Goal: Transaction & Acquisition: Purchase product/service

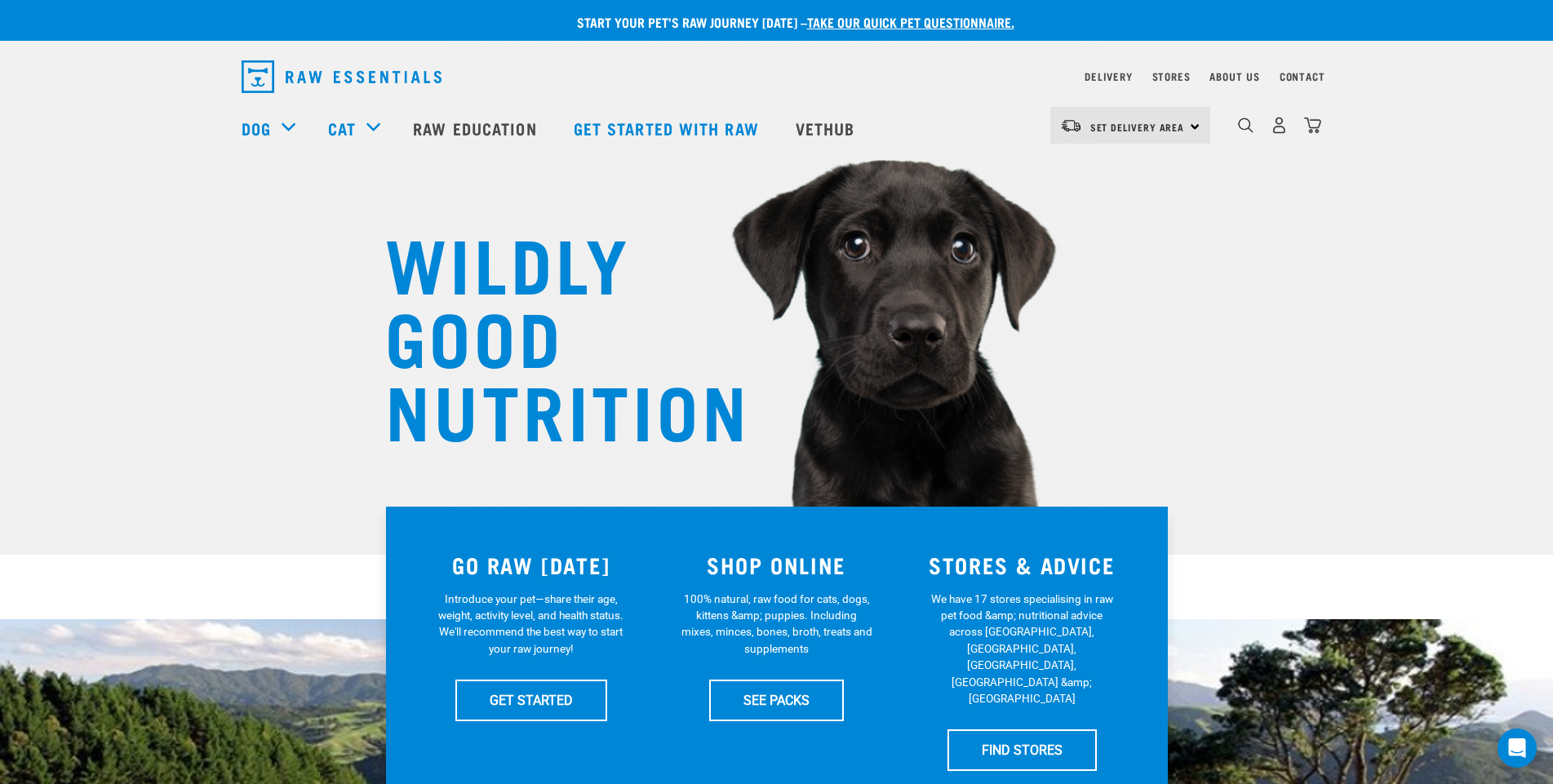
click at [1312, 424] on div "WILDLY GOOD NUTRITION" at bounding box center [776, 277] width 1553 height 554
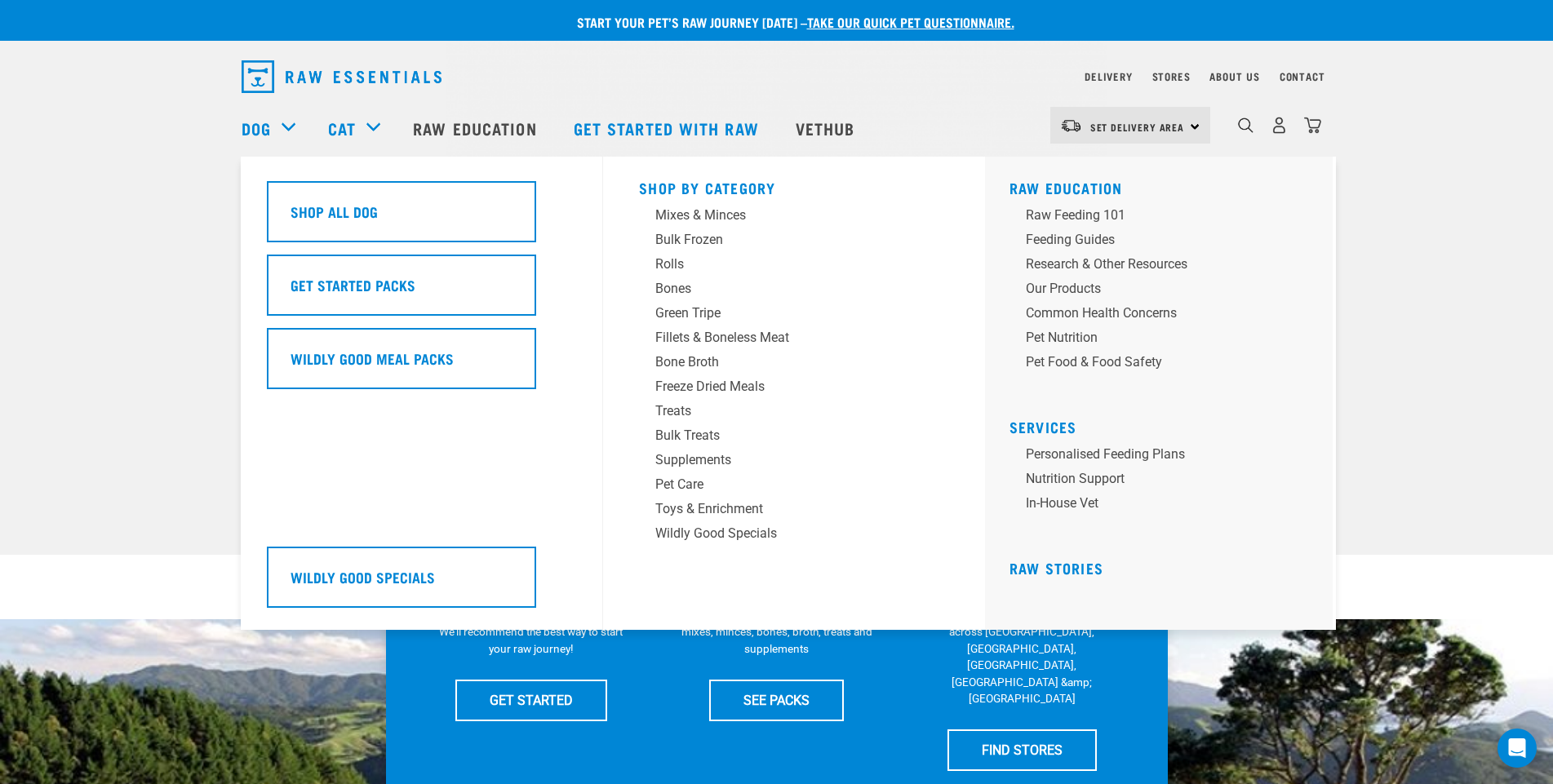
click at [279, 124] on div "Dog" at bounding box center [276, 128] width 71 height 66
click at [270, 125] on link "Dog" at bounding box center [257, 128] width 30 height 25
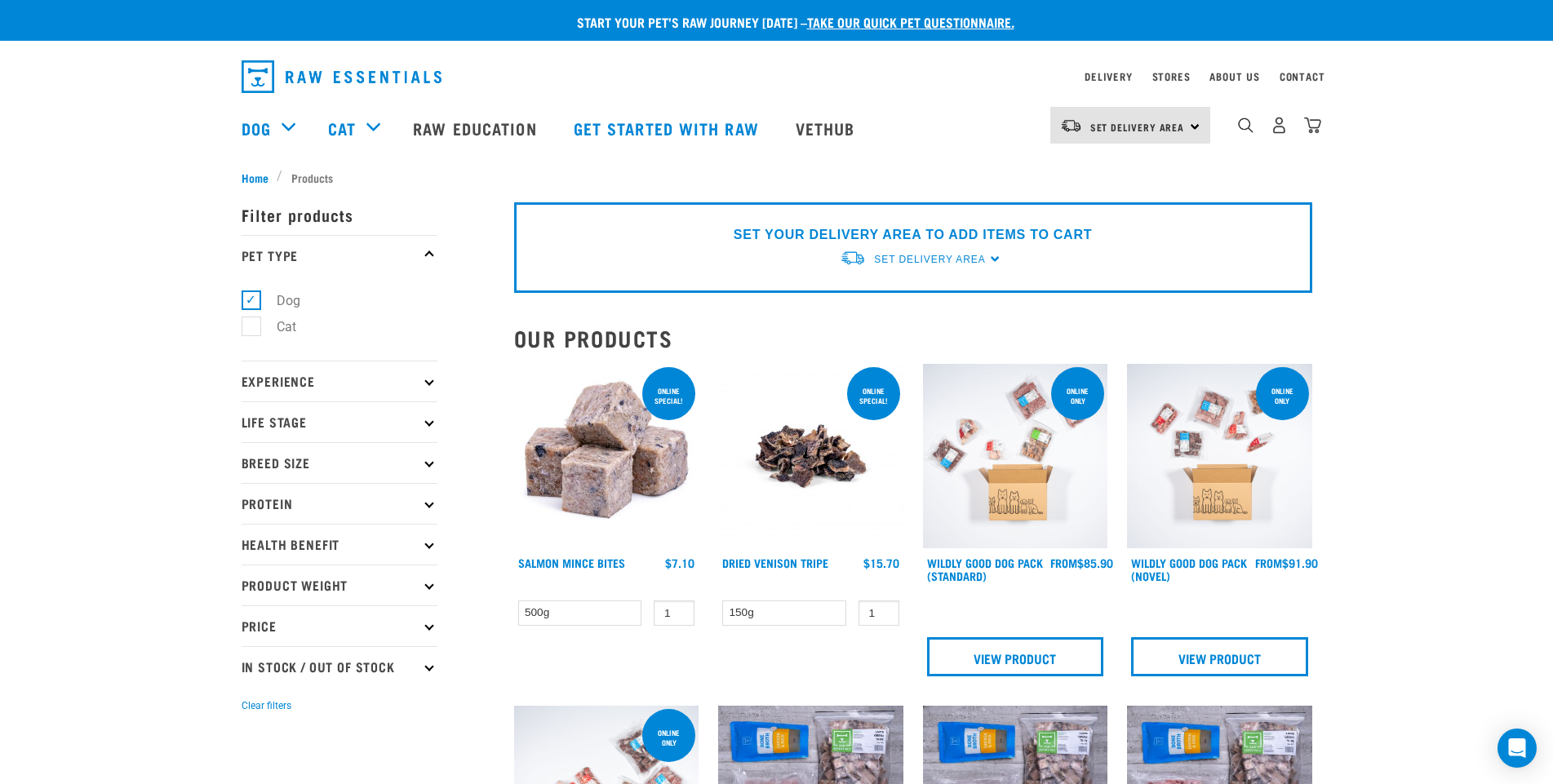
click at [253, 325] on label "Cat" at bounding box center [276, 326] width 53 height 21
click at [253, 325] on input "Cat" at bounding box center [247, 324] width 11 height 11
checkbox input "true"
click at [253, 295] on label "Dog" at bounding box center [278, 300] width 57 height 21
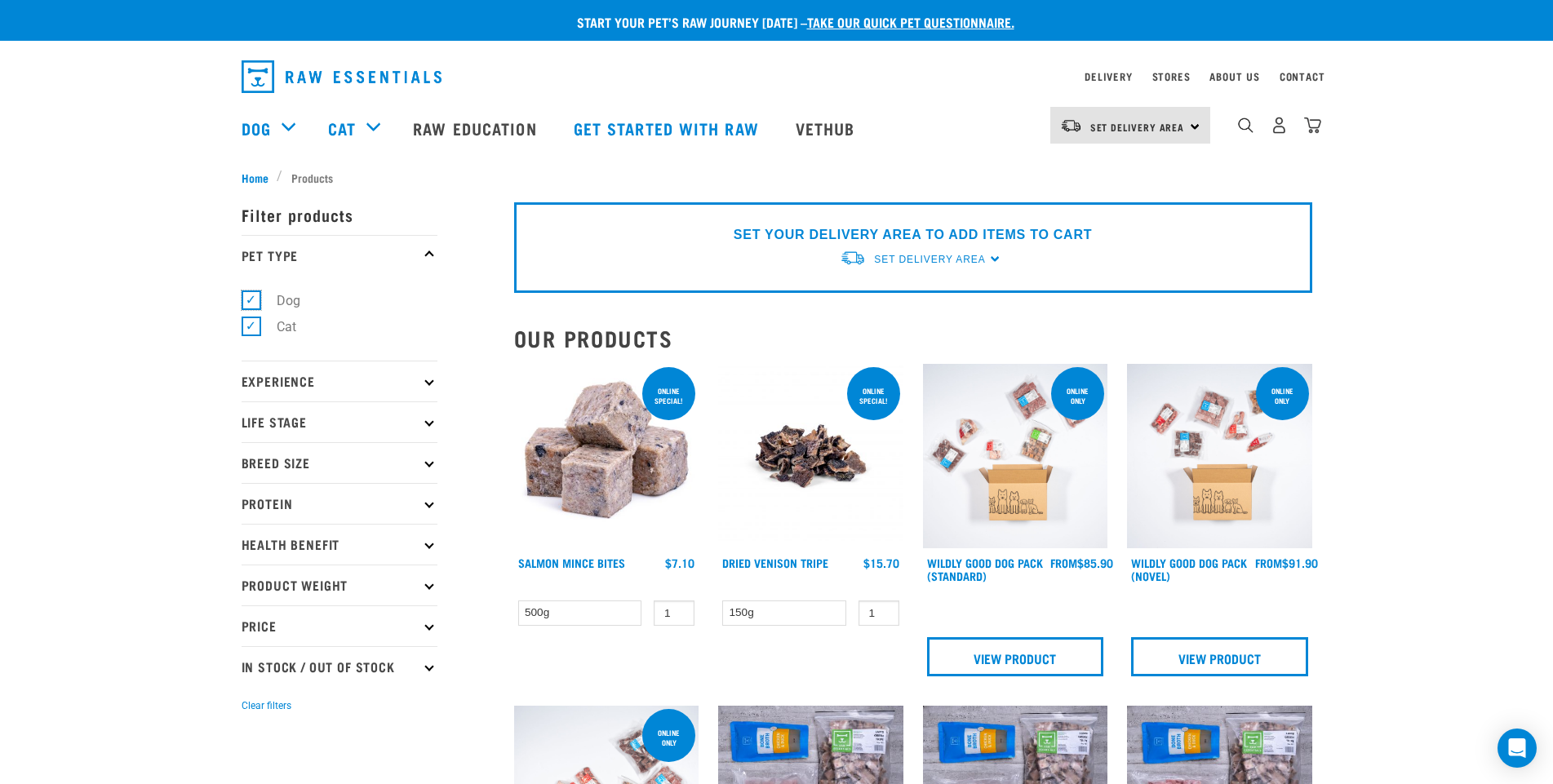
click at [253, 295] on input "Dog" at bounding box center [247, 297] width 11 height 11
checkbox input "false"
click at [253, 320] on label "Cat" at bounding box center [276, 326] width 53 height 21
click at [253, 320] on input "Cat" at bounding box center [247, 324] width 11 height 11
checkbox input "false"
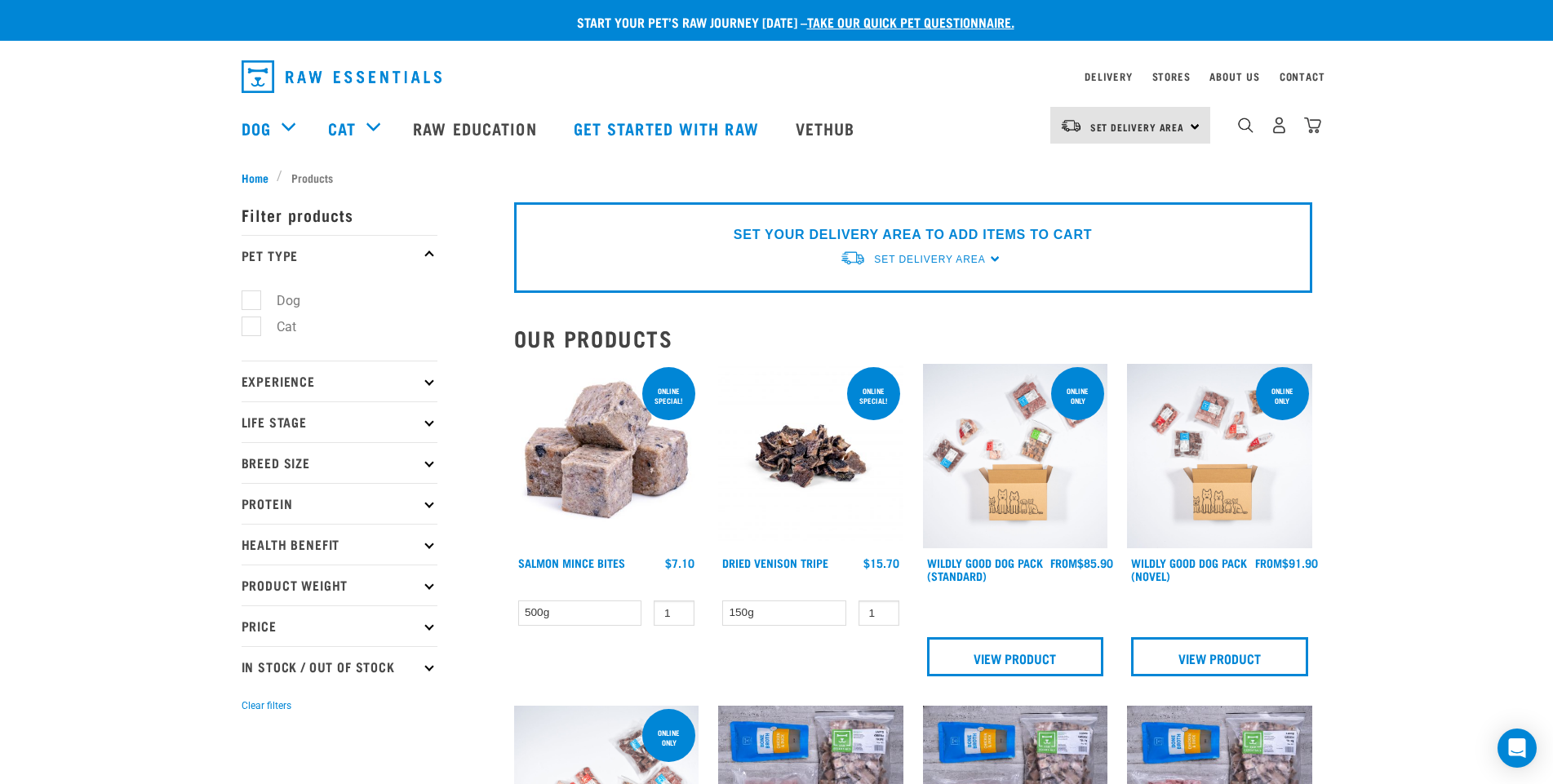
click at [254, 302] on label "Dog" at bounding box center [278, 300] width 57 height 21
click at [253, 302] on input "Dog" at bounding box center [247, 297] width 11 height 11
checkbox input "true"
